Goal: Task Accomplishment & Management: Manage account settings

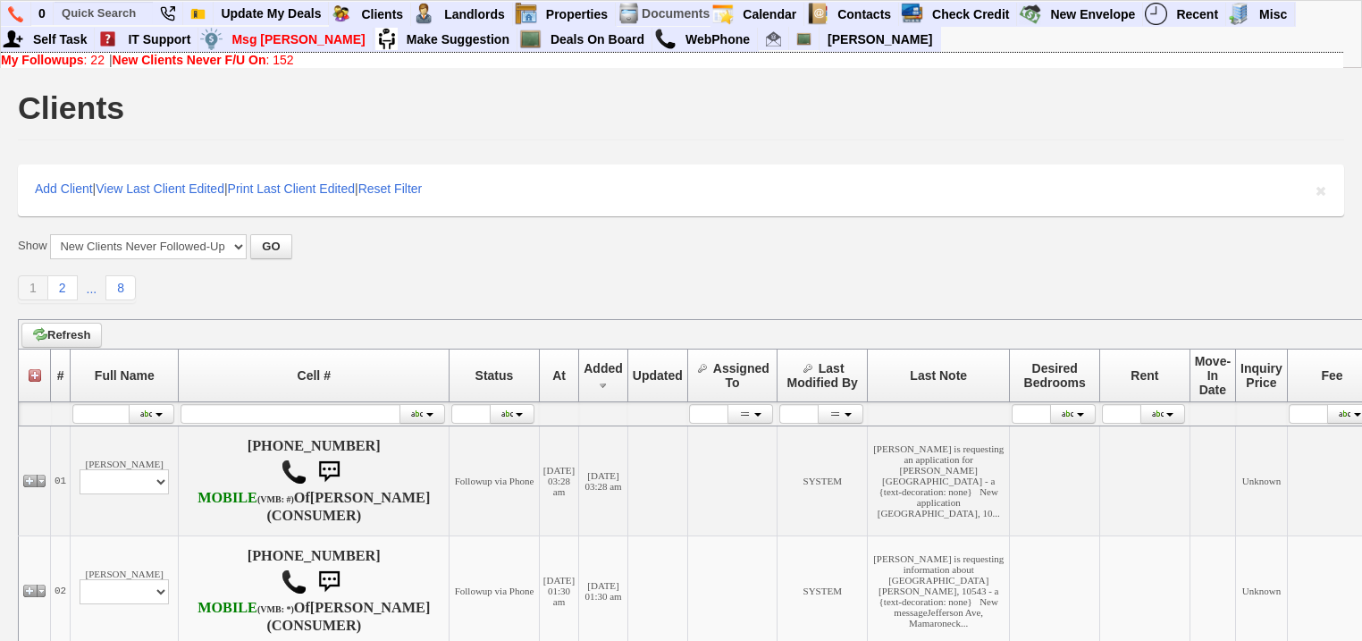
click at [116, 56] on div "My Followups : 22 | New Clients Never F/U On : 152" at bounding box center [672, 60] width 1342 height 14
click at [122, 57] on b "New Clients Never F/U On" at bounding box center [190, 60] width 154 height 14
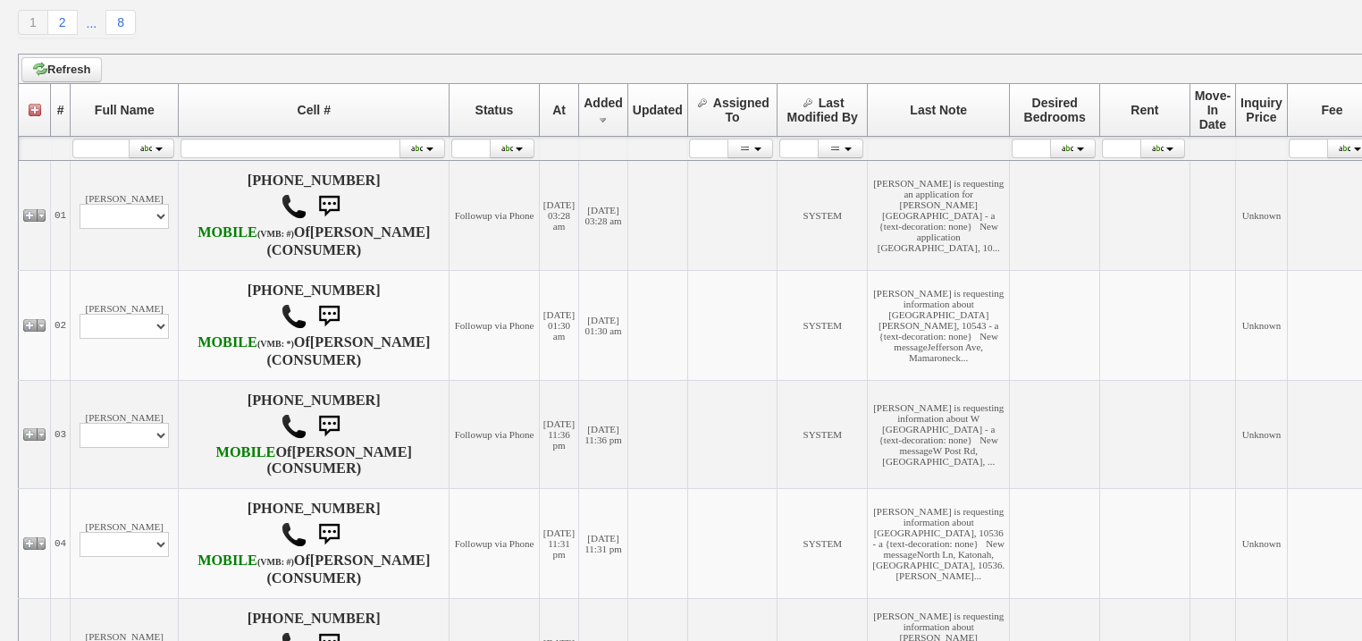
scroll to position [286, 0]
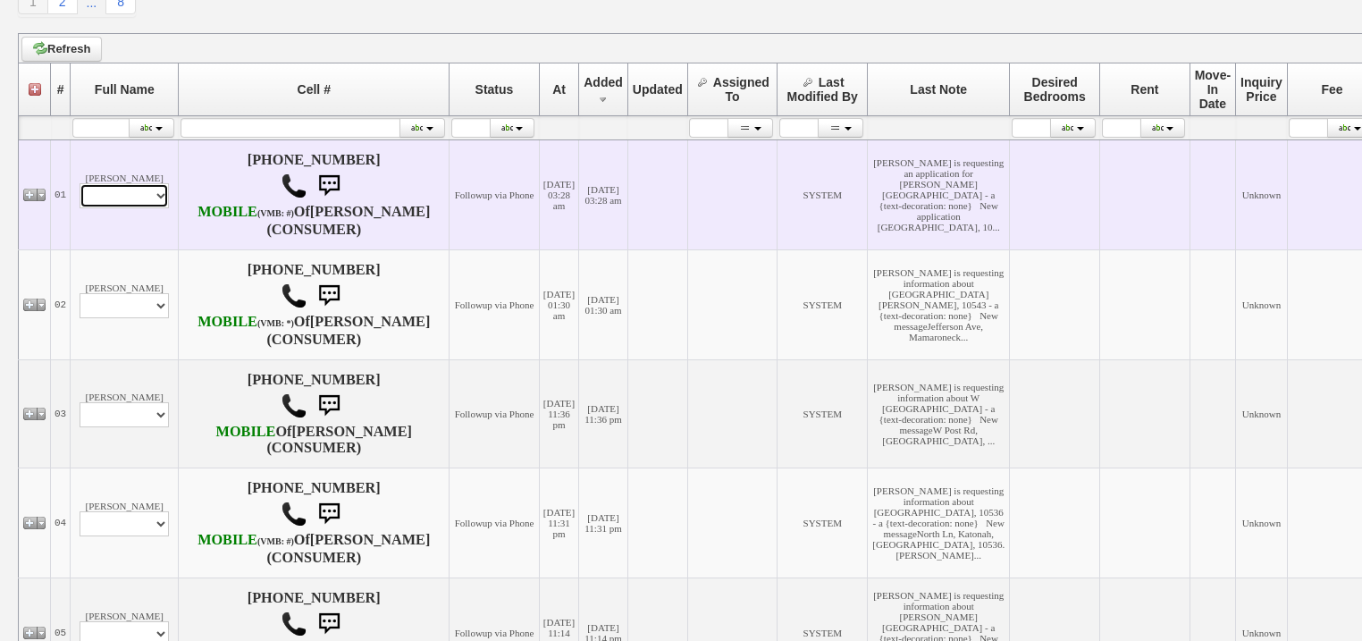
drag, startPoint x: 136, startPoint y: 204, endPoint x: 139, endPoint y: 217, distance: 13.9
click at [138, 208] on select "Profile Edit Print Email Externally (Will Not Be Tracked In CRM) Closed Deals" at bounding box center [124, 195] width 89 height 25
select select "ChangeURL,/crm/custom/edit_client_form.php?redirect=%2Fcrm%2Fclients.php&id=167…"
click at [80, 193] on select "Profile Edit Print Email Externally (Will Not Be Tracked In CRM) Closed Deals" at bounding box center [124, 195] width 89 height 25
select select
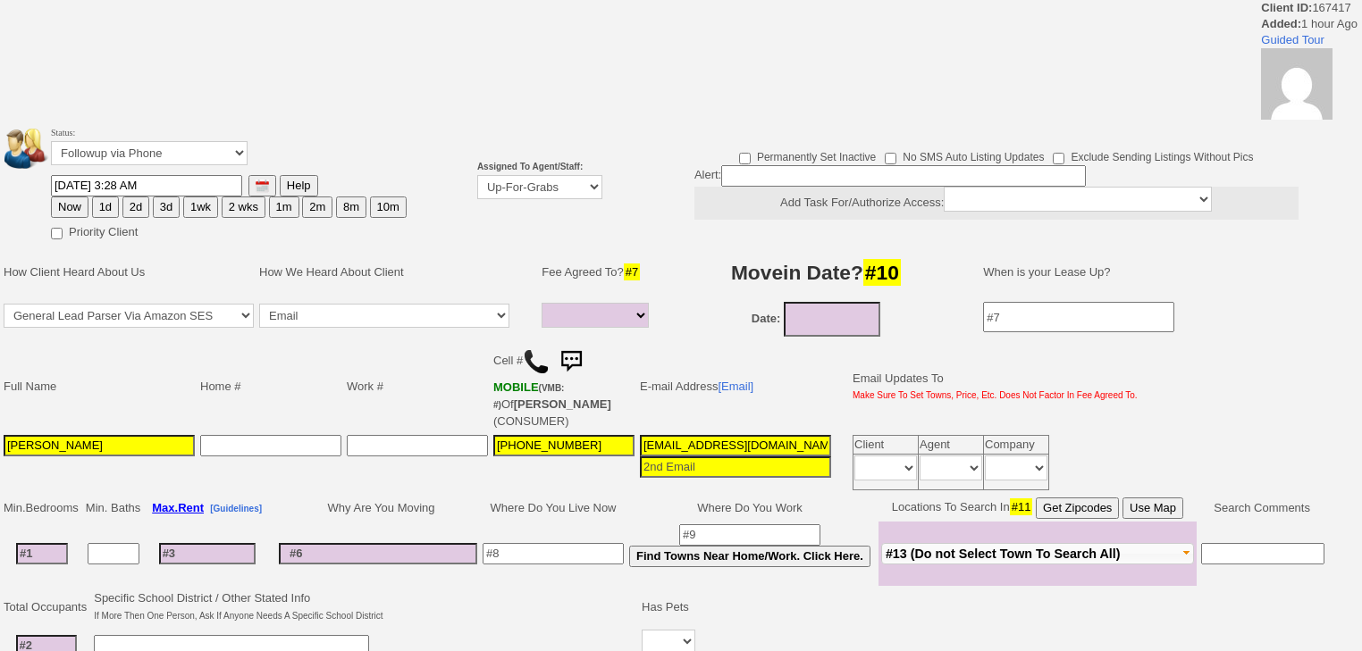
select select
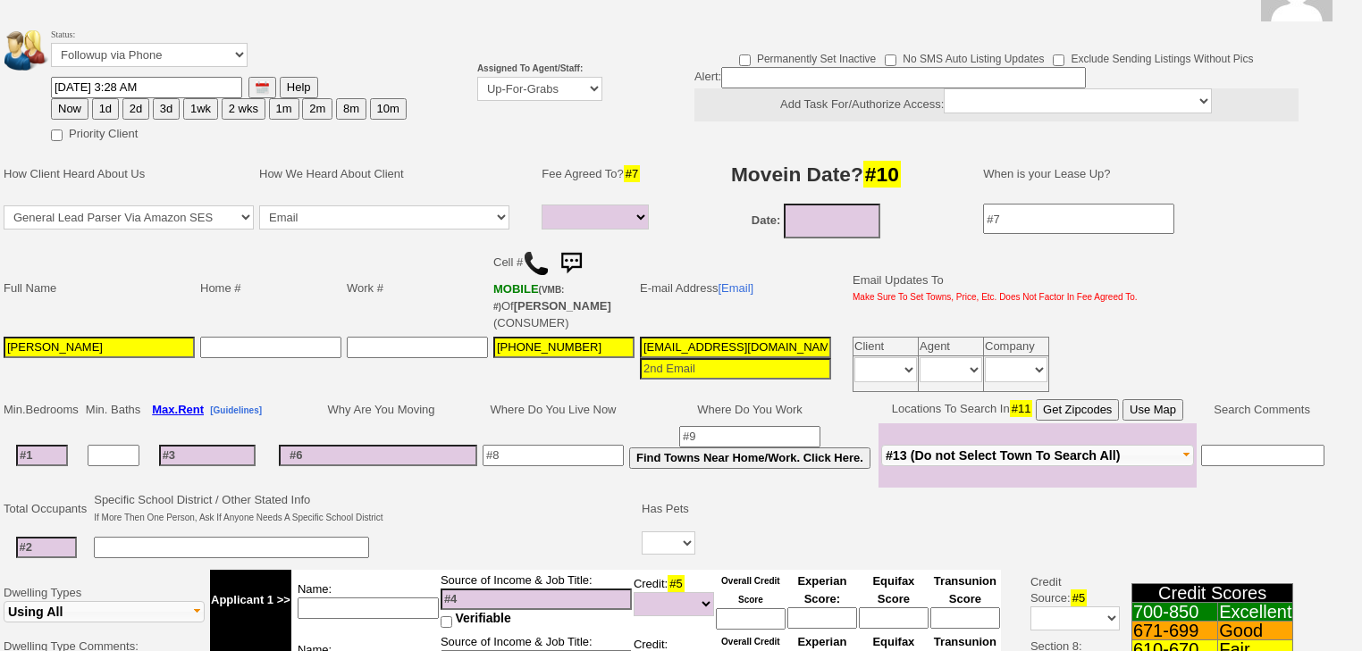
scroll to position [429, 0]
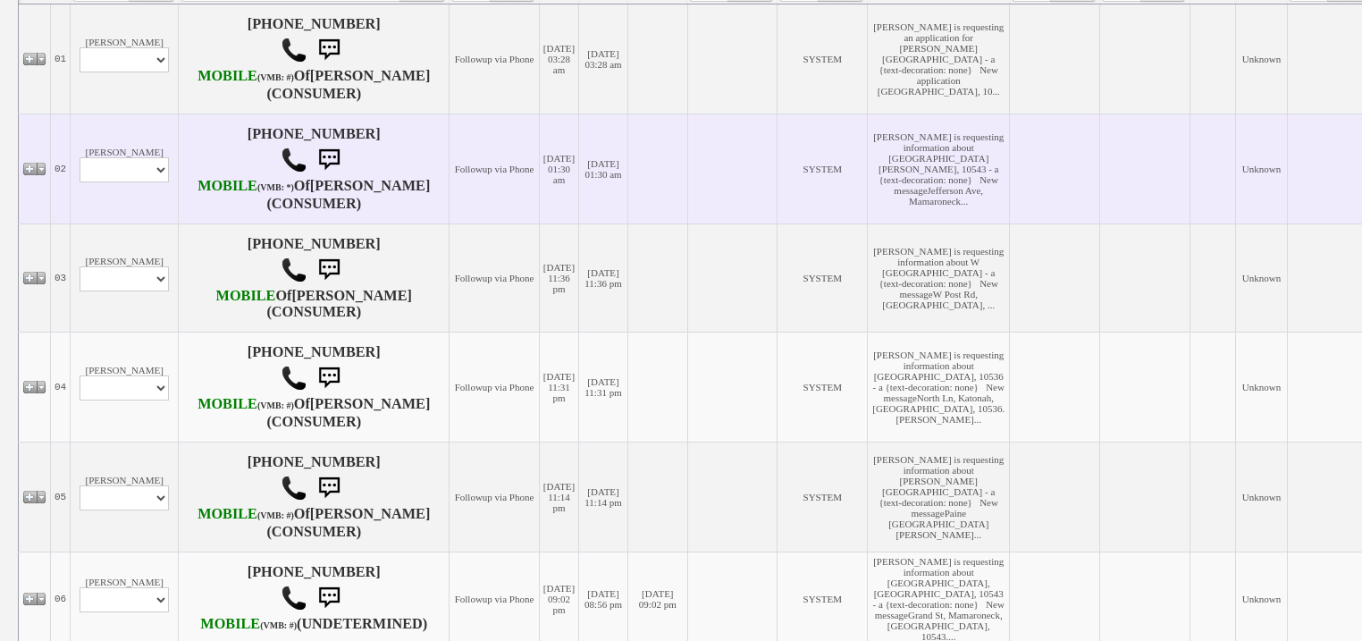
scroll to position [424, 0]
click at [117, 181] on select "Profile Edit Print Email Externally (Will Not Be Tracked In CRM) Closed Deals" at bounding box center [124, 167] width 89 height 25
select select "ChangeURL,/crm/custom/edit_client_form.php?redirect=%2Fcrm%2Fclients.php&id=167…"
click at [80, 181] on select "Profile Edit Print Email Externally (Will Not Be Tracked In CRM) Closed Deals" at bounding box center [124, 167] width 89 height 25
select select
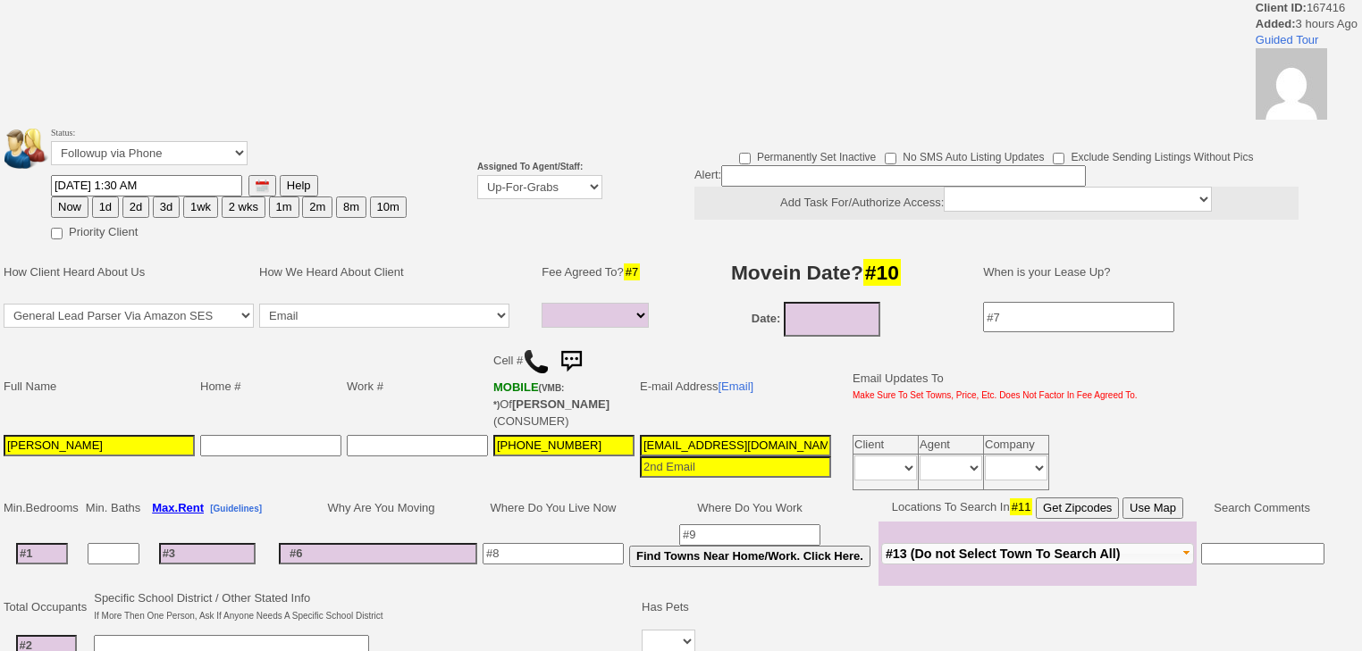
select select
click at [593, 192] on select "Up-For-Grabs ***** STAFF ***** Bob Bruno 914-419-3579 Cristy Liberto 914-486-10…" at bounding box center [539, 187] width 125 height 24
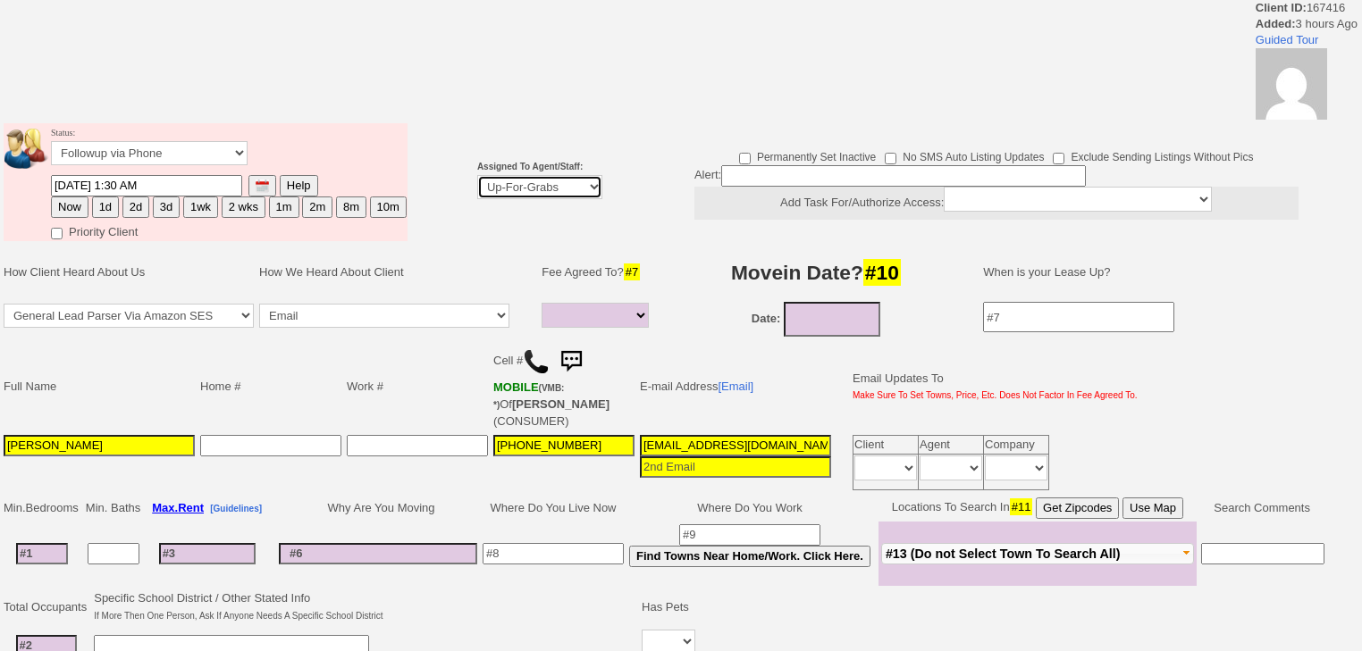
select select "227"
click at [477, 175] on select "Up-For-Grabs ***** STAFF ***** Bob Bruno 914-419-3579 Cristy Liberto 914-486-10…" at bounding box center [539, 187] width 125 height 24
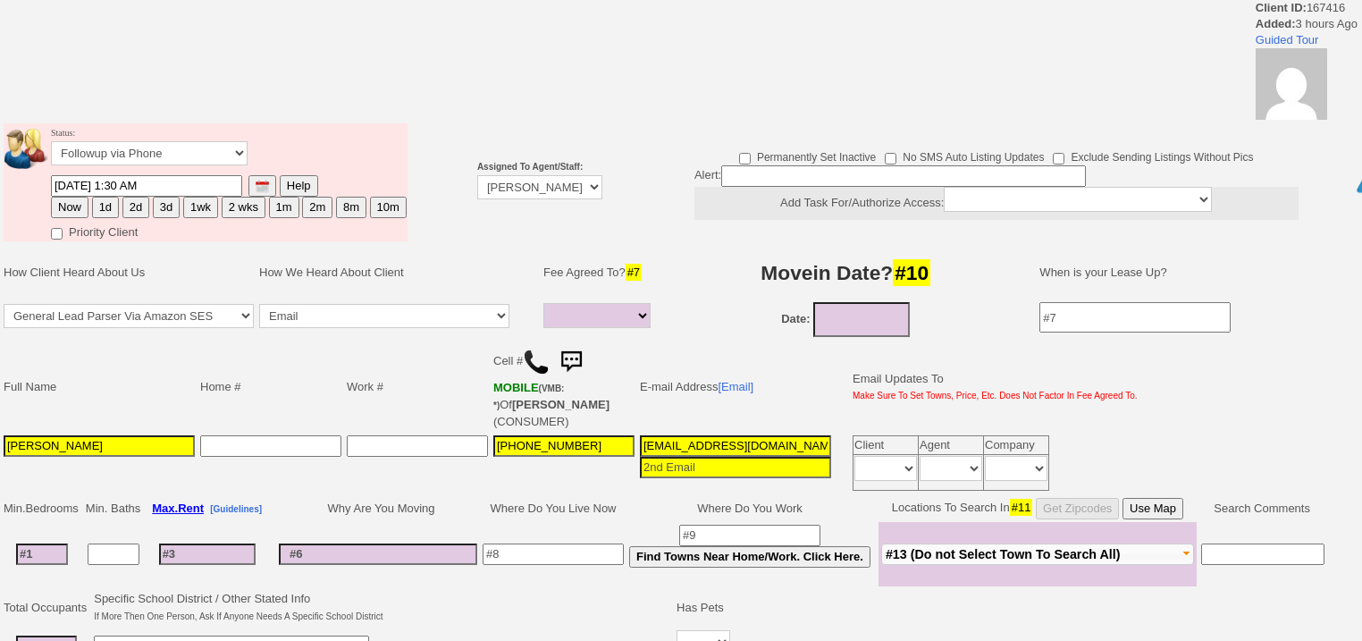
click at [111, 209] on button "1d" at bounding box center [105, 207] width 27 height 21
type input "08/22/2025 04:45 AM"
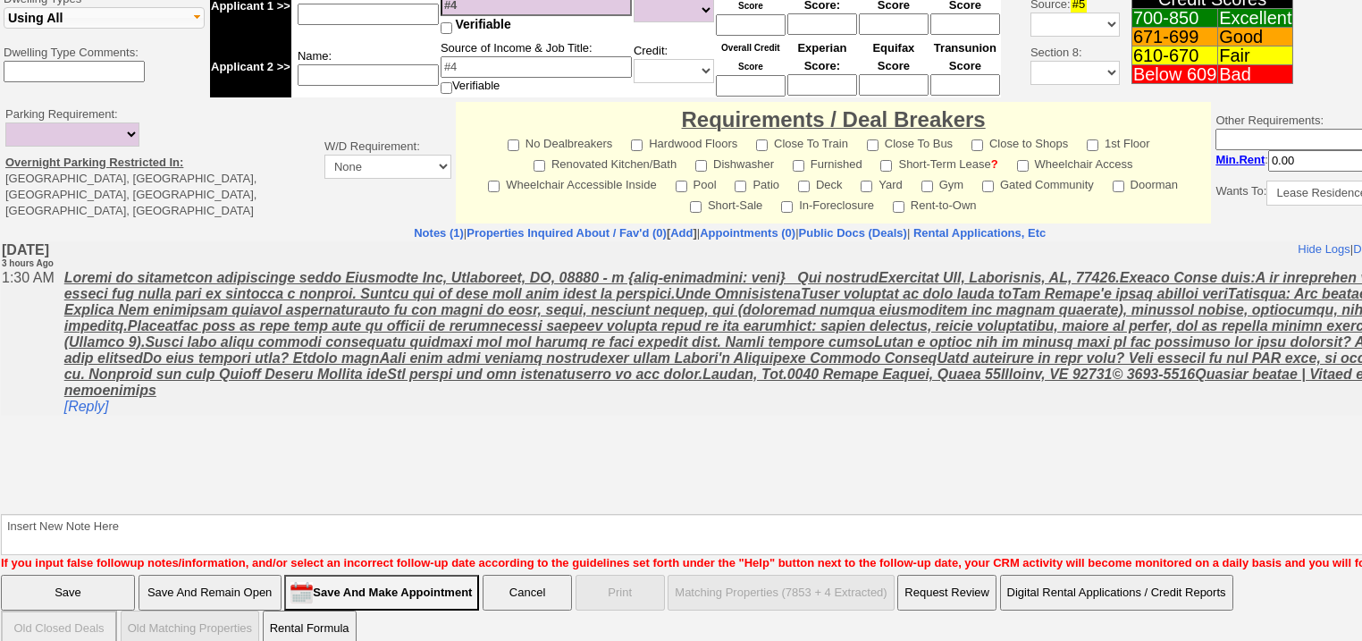
scroll to position [752, 0]
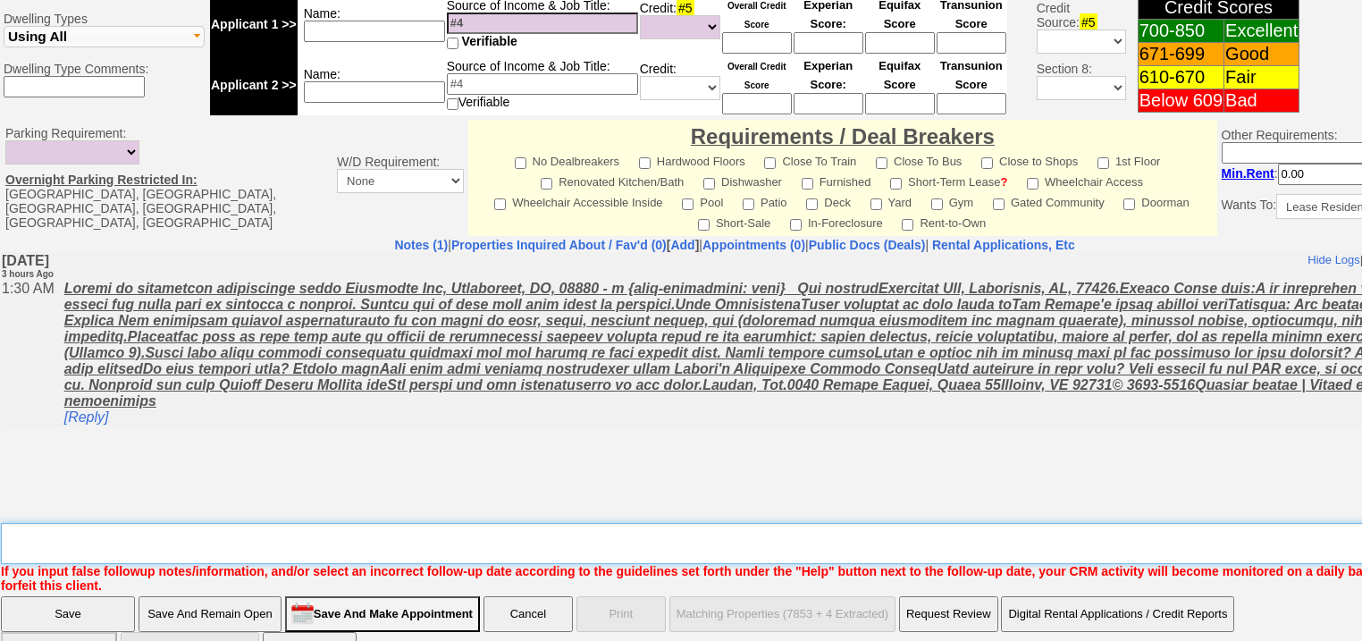
click at [406, 523] on textarea "Insert New Note Here" at bounding box center [741, 543] width 1480 height 41
type textarea "f"
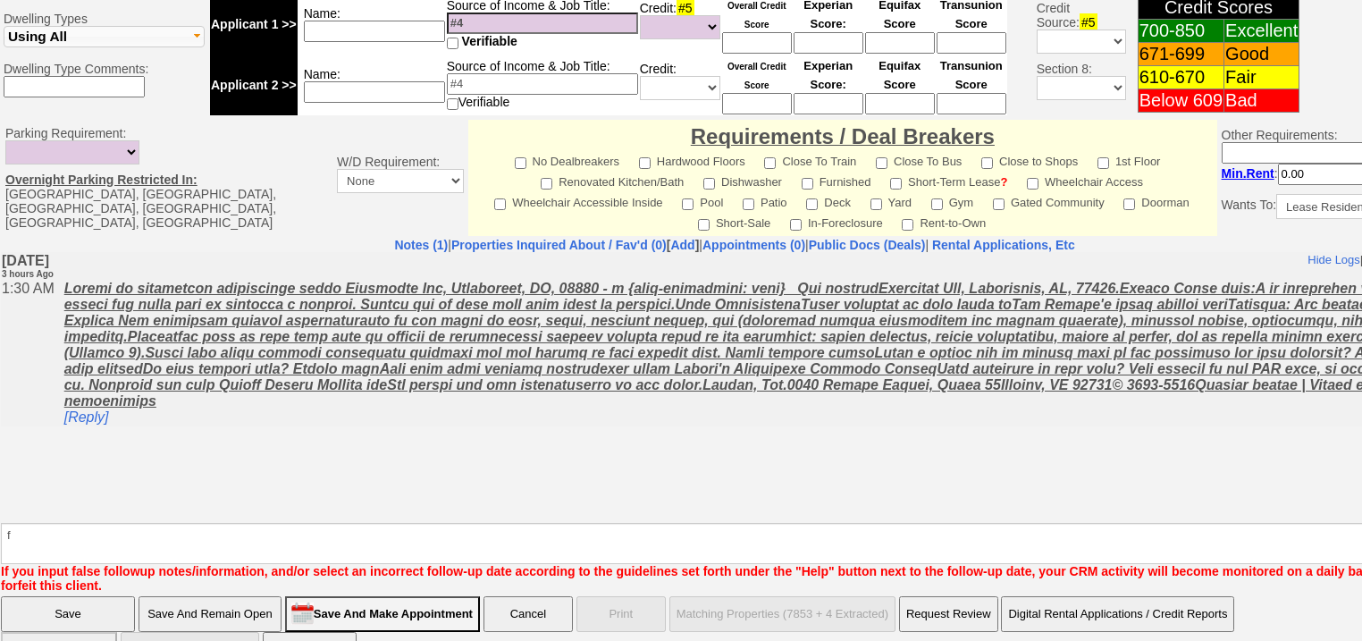
click at [118, 596] on input "Save" at bounding box center [68, 614] width 134 height 36
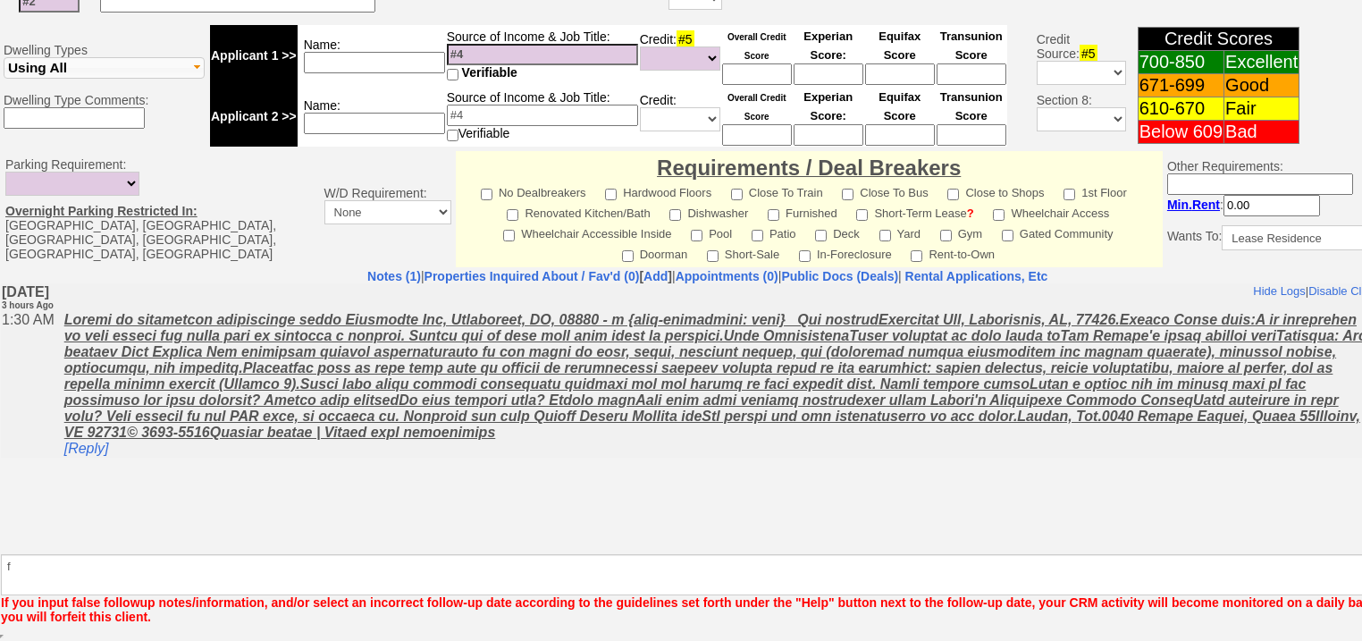
scroll to position [697, 0]
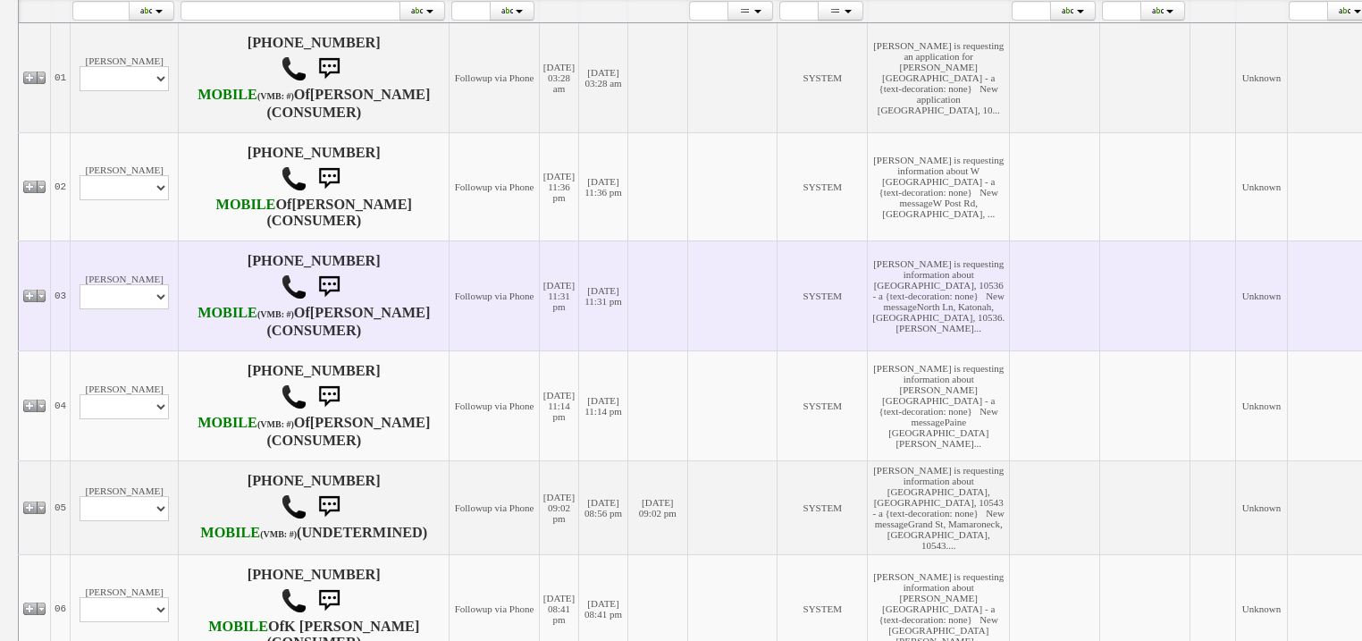
scroll to position [500, 0]
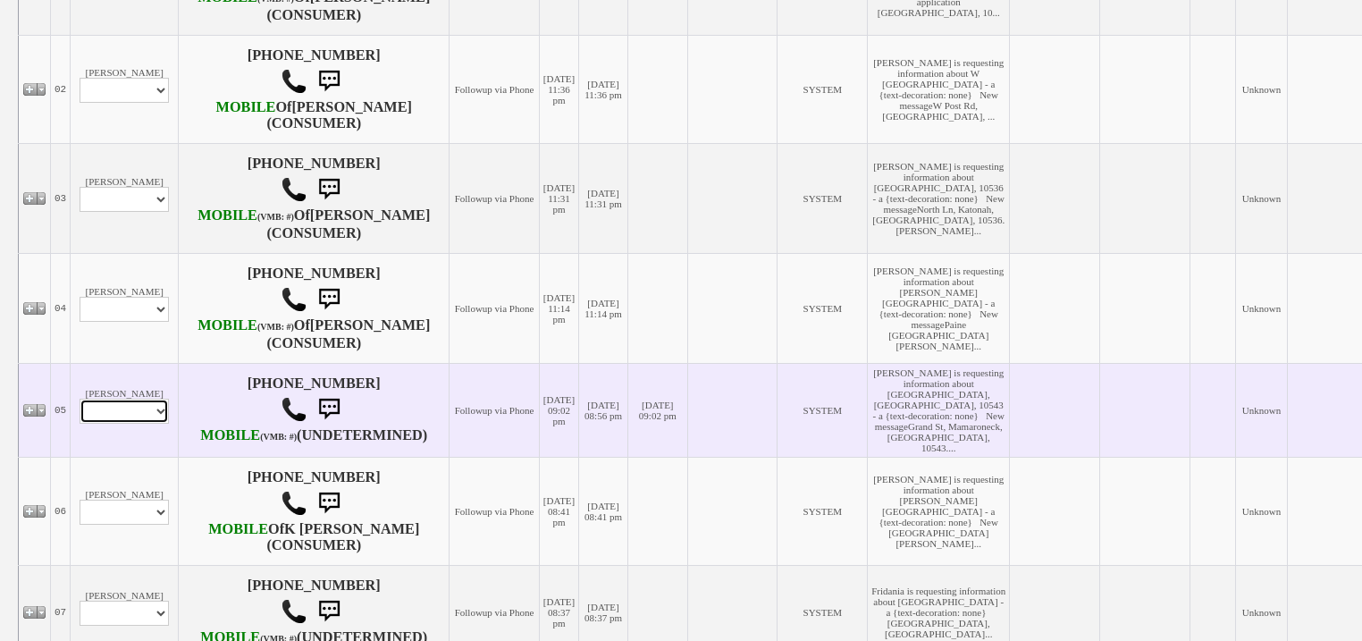
click at [150, 424] on select "Profile Edit Print Email Externally (Will Not Be Tracked In CRM) Closed Deals" at bounding box center [124, 411] width 89 height 25
select select "ChangeURL,/crm/custom/edit_client_form.php?redirect=%2Fcrm%2Fclients.php&id=167…"
click at [80, 424] on select "Profile Edit Print Email Externally (Will Not Be Tracked In CRM) Closed Deals" at bounding box center [124, 411] width 89 height 25
select select
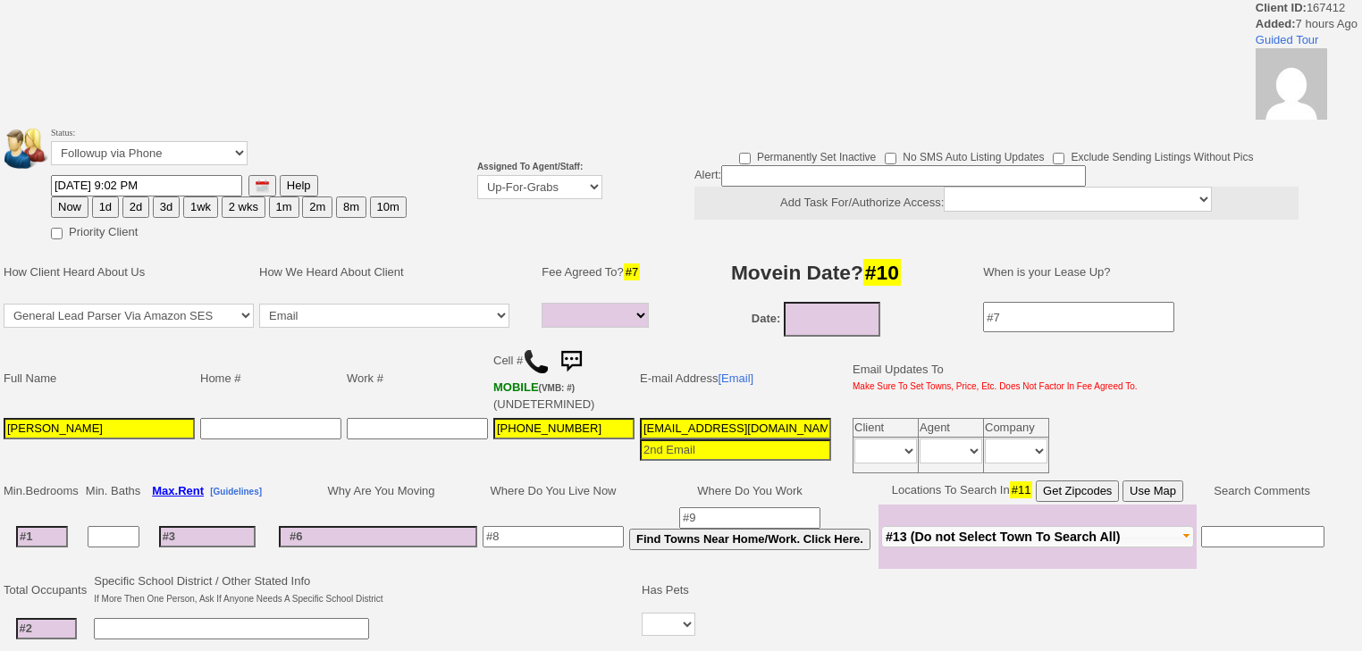
select select
click at [549, 193] on select "Up-For-Grabs ***** STAFF ***** Bob Bruno 914-419-3579 Cristy Liberto 914-486-10…" at bounding box center [539, 187] width 125 height 24
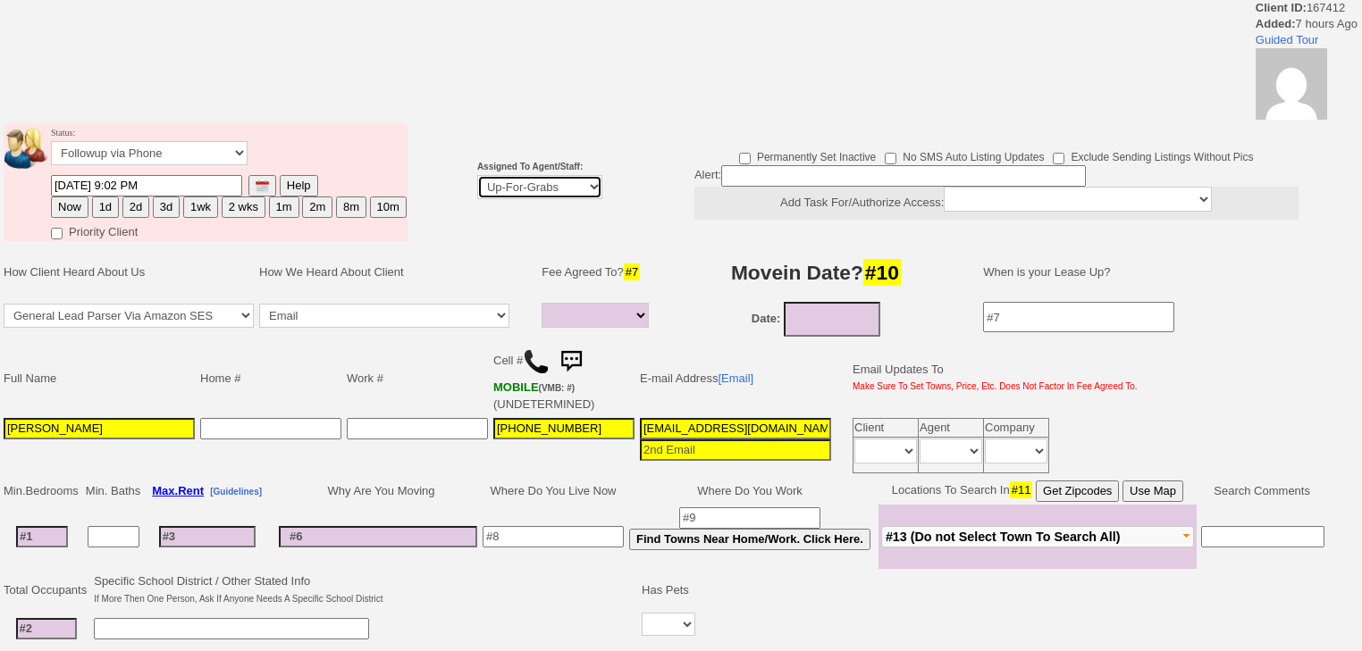
select select "227"
click at [477, 175] on select "Up-For-Grabs ***** STAFF ***** Bob Bruno 914-419-3579 Cristy Liberto 914-486-10…" at bounding box center [539, 187] width 125 height 24
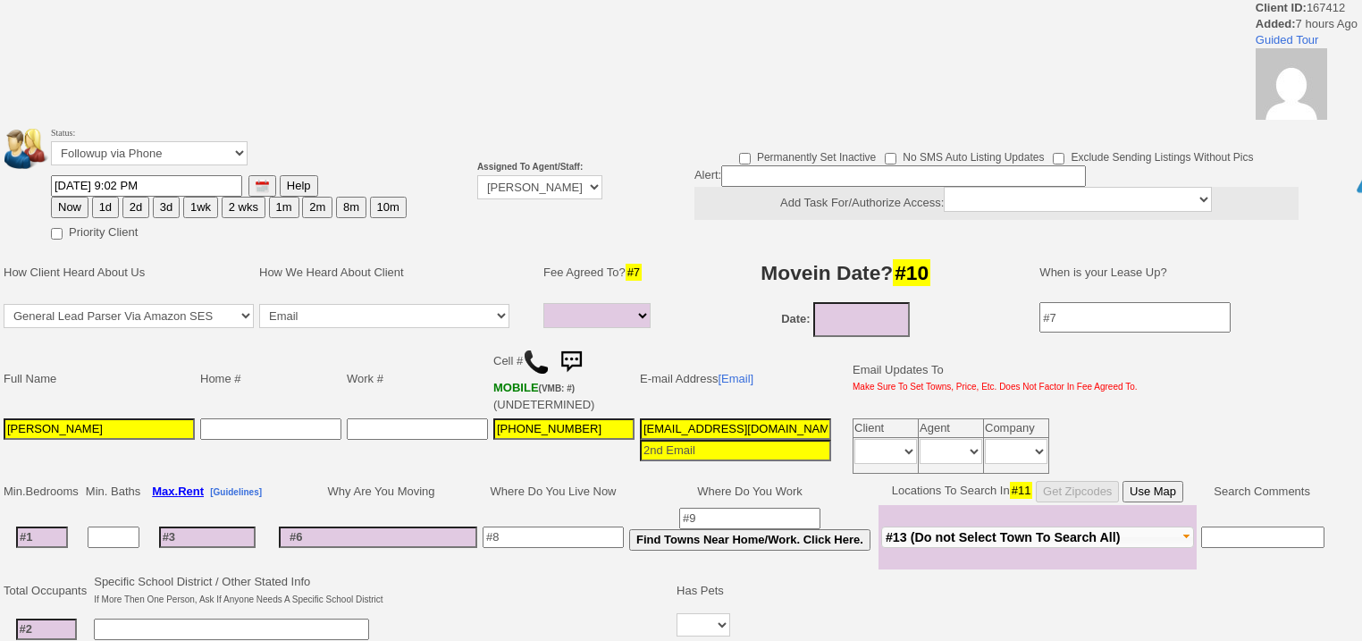
click at [100, 206] on button "1d" at bounding box center [105, 207] width 27 height 21
type input "08/22/2025 04:45 AM"
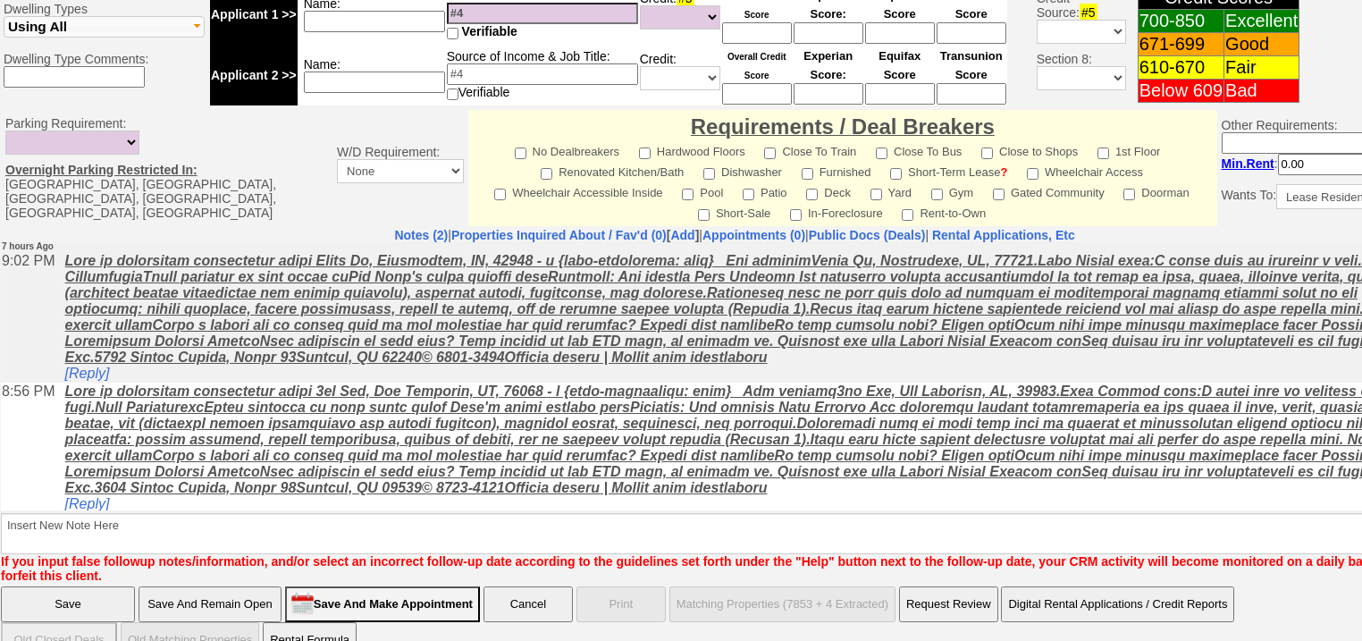
scroll to position [27, 0]
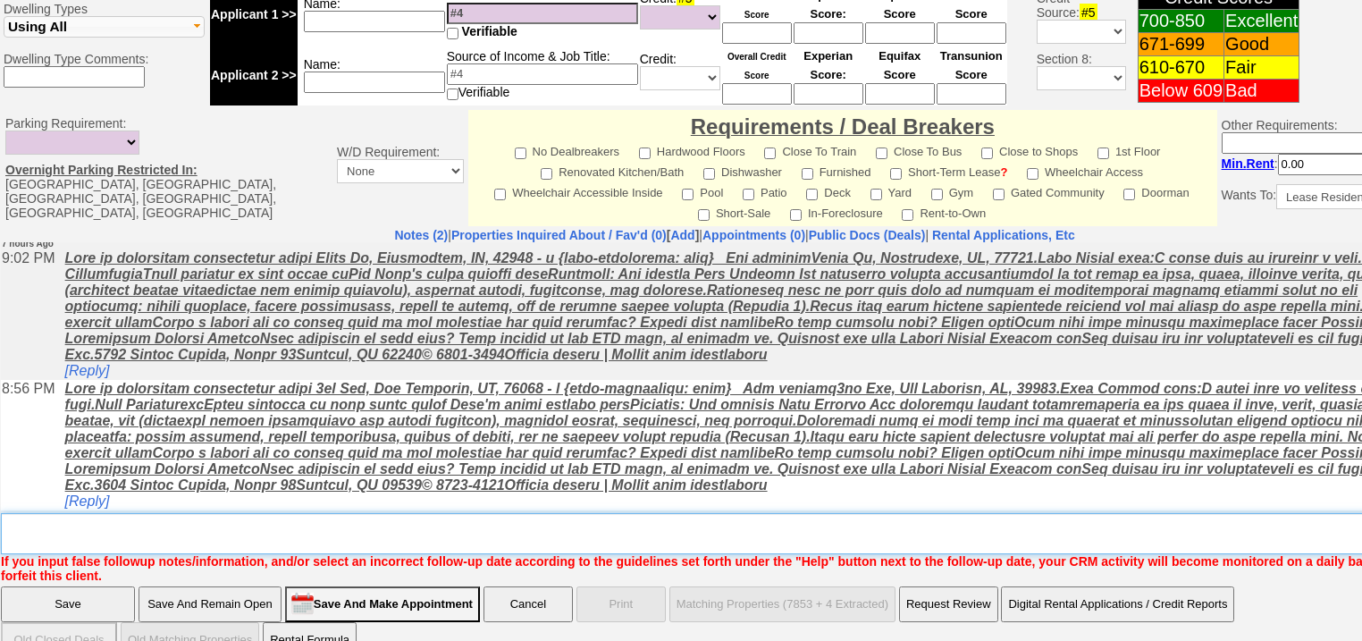
click at [300, 513] on textarea "Insert New Note Here" at bounding box center [741, 533] width 1480 height 41
type textarea "f"
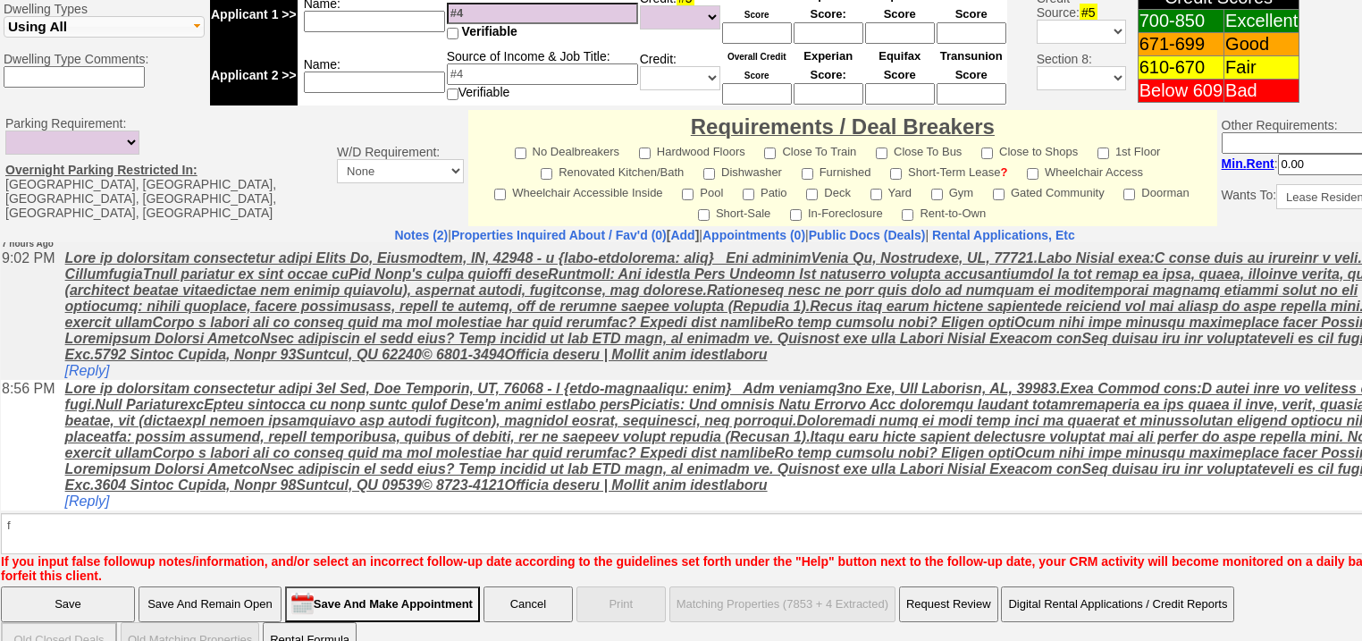
click at [95, 586] on input "Save" at bounding box center [68, 604] width 134 height 36
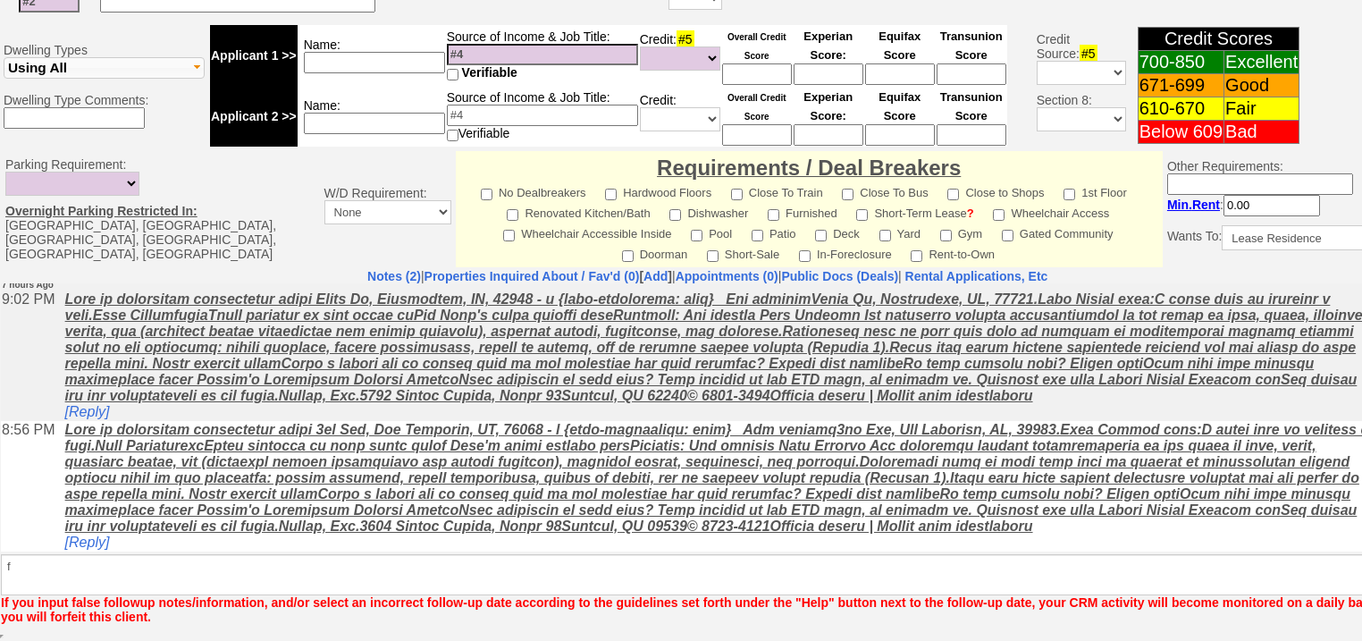
scroll to position [683, 0]
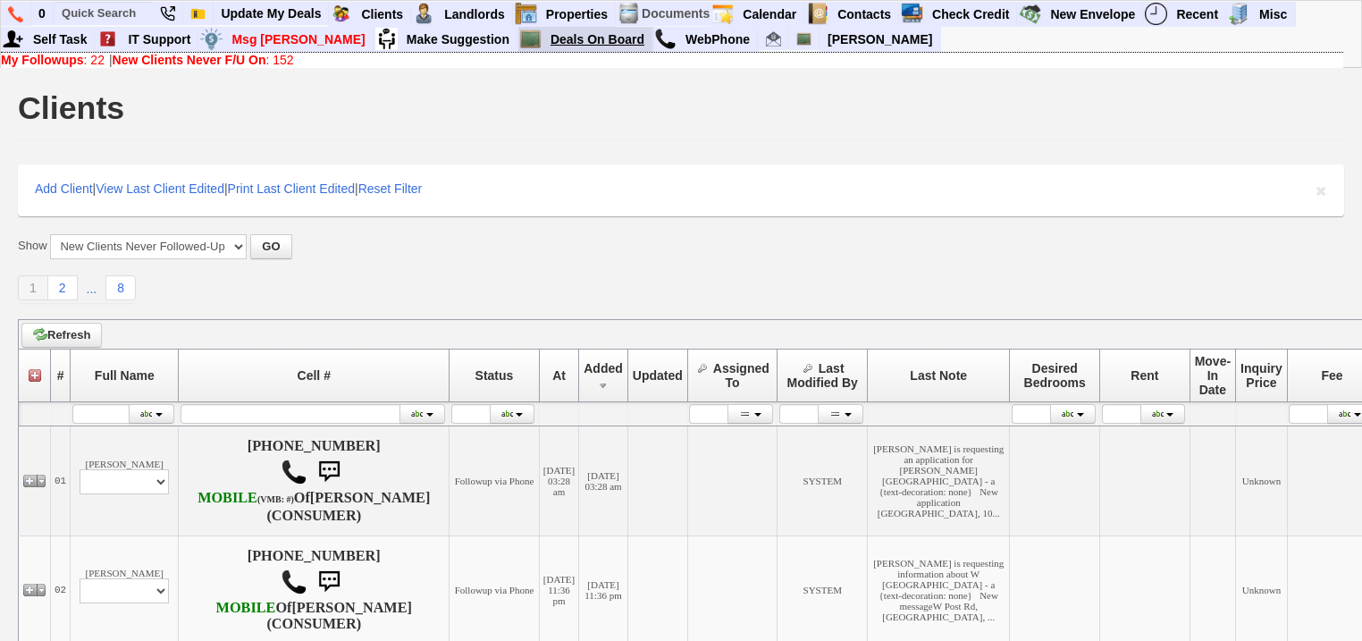
click at [563, 47] on link "Deals On Board" at bounding box center [597, 39] width 109 height 23
